Goal: Entertainment & Leisure: Consume media (video, audio)

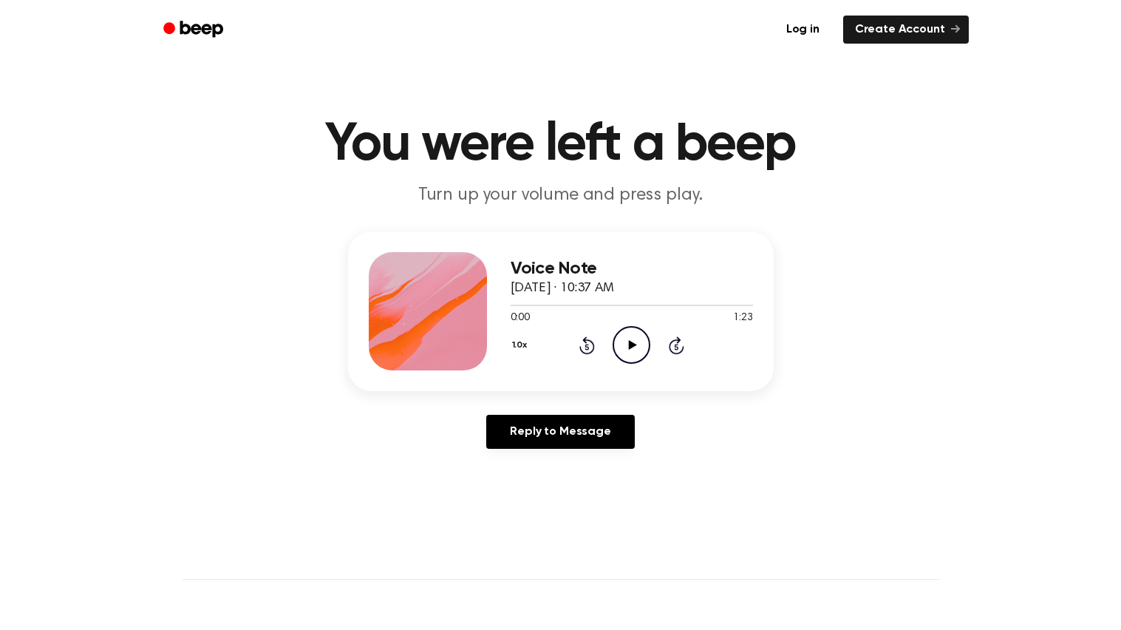
click at [640, 328] on circle at bounding box center [632, 345] width 36 height 36
click at [637, 351] on icon "Pause Audio" at bounding box center [632, 345] width 38 height 38
click at [621, 329] on circle at bounding box center [632, 345] width 36 height 36
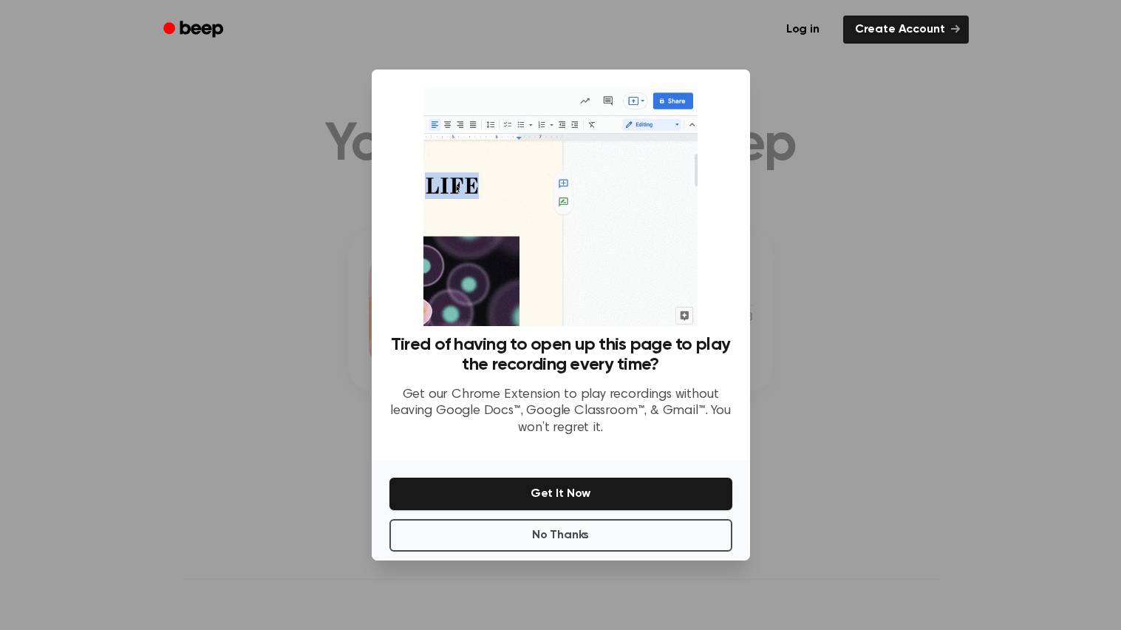
click at [841, 329] on div at bounding box center [560, 315] width 1121 height 630
click at [647, 545] on button "No Thanks" at bounding box center [561, 535] width 343 height 33
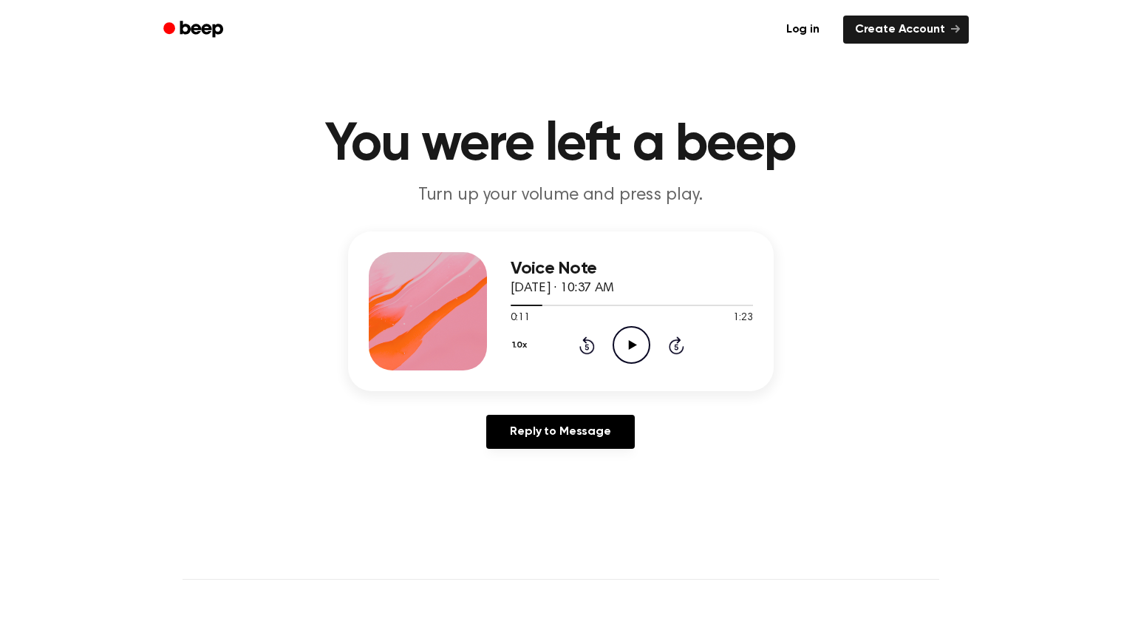
click at [637, 355] on icon "Play Audio" at bounding box center [632, 345] width 38 height 38
click at [629, 345] on icon at bounding box center [631, 345] width 7 height 10
click at [613, 363] on div "Voice Note [DATE] · 10:37 AM 0:18 1:23 Your browser does not support the [objec…" at bounding box center [632, 311] width 242 height 118
click at [636, 354] on icon "Play Audio" at bounding box center [632, 345] width 38 height 38
click at [603, 323] on div "1:10 1:23" at bounding box center [632, 318] width 242 height 16
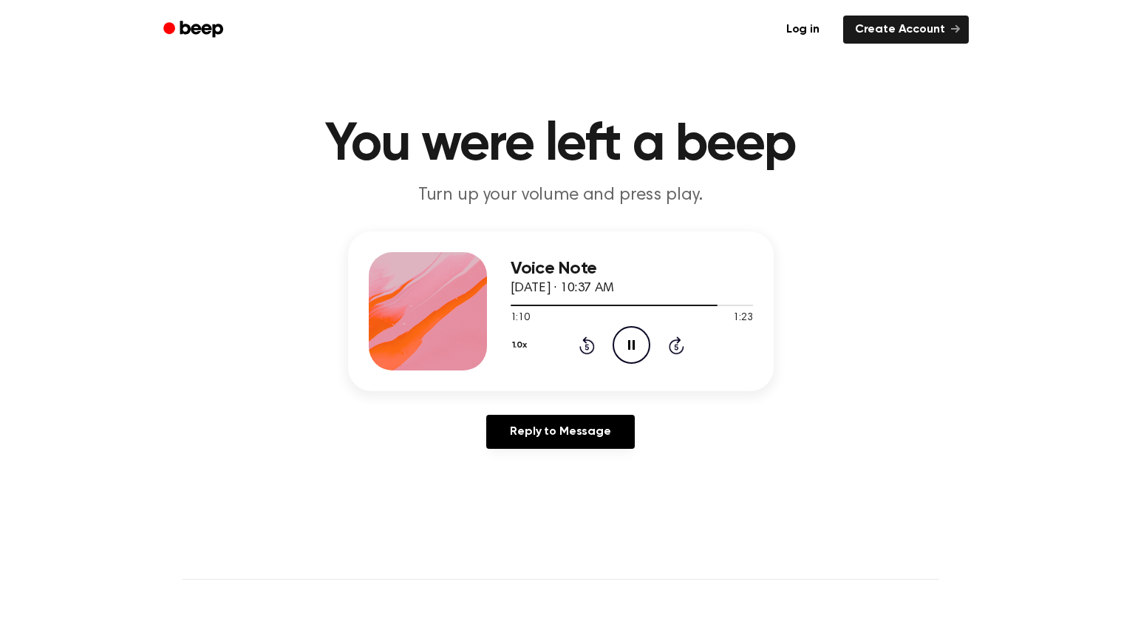
click at [670, 351] on icon "Skip 5 seconds" at bounding box center [676, 345] width 16 height 19
click at [615, 343] on icon "Pause Audio" at bounding box center [632, 345] width 38 height 38
click at [579, 350] on icon "Rewind 5 seconds" at bounding box center [587, 345] width 16 height 19
click at [602, 364] on div "Voice Note [DATE] · 10:37 AM 1:11 1:23 Your browser does not support the [objec…" at bounding box center [632, 311] width 242 height 118
click at [587, 346] on icon at bounding box center [587, 347] width 4 height 6
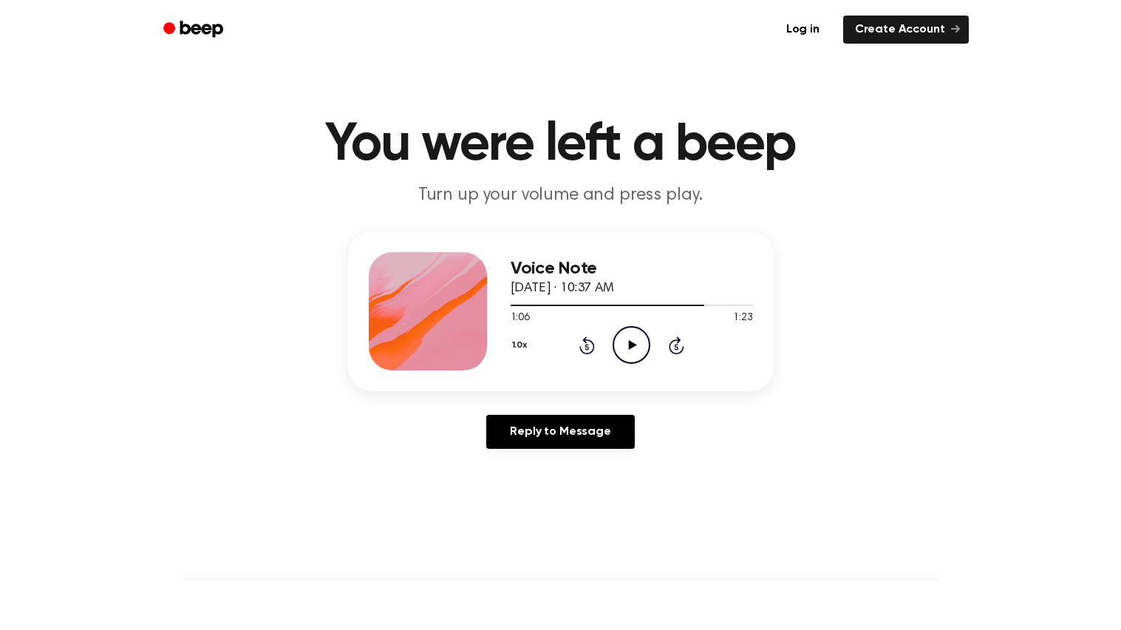
click at [656, 367] on div "Voice Note [DATE] · 10:37 AM 1:06 1:23 Your browser does not support the [objec…" at bounding box center [632, 311] width 242 height 118
click at [630, 356] on icon "Play Audio" at bounding box center [632, 345] width 38 height 38
click at [619, 361] on icon "Pause Audio" at bounding box center [632, 345] width 38 height 38
